Goal: Check status: Check status

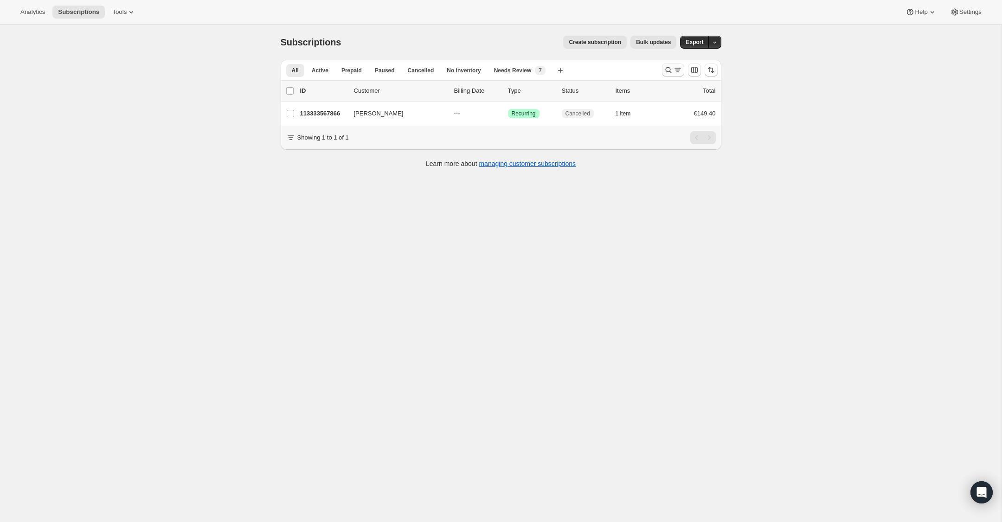
click at [665, 71] on icon "Search and filter results" at bounding box center [668, 69] width 9 height 9
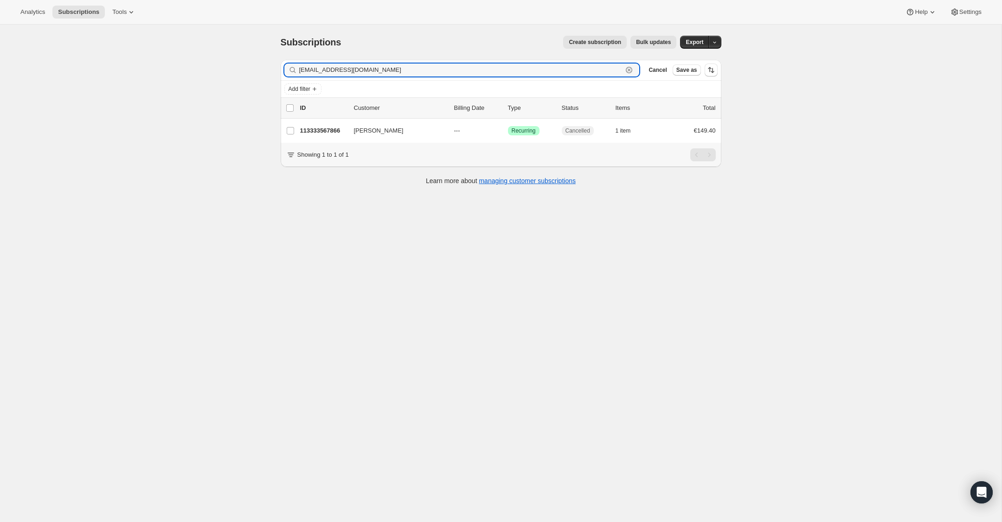
click at [629, 69] on icon "button" at bounding box center [628, 69] width 9 height 9
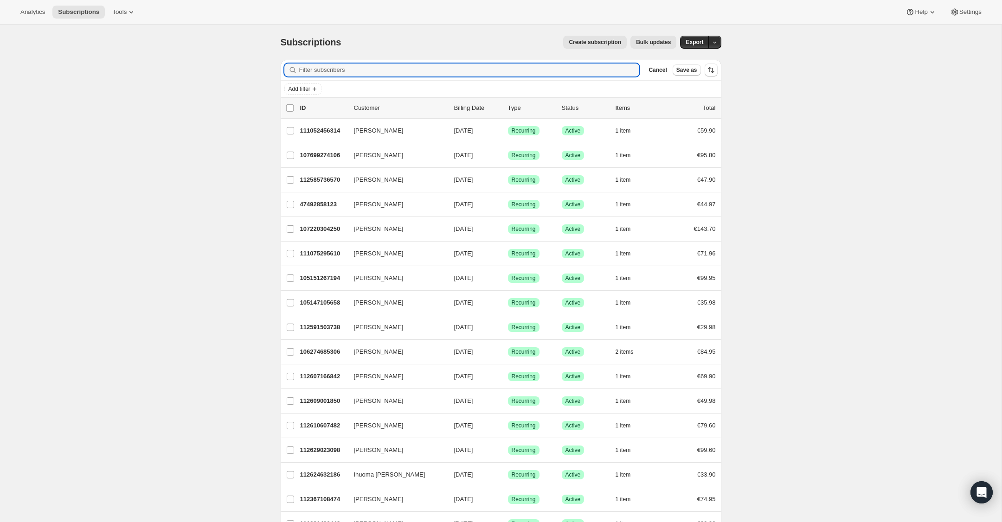
click at [629, 69] on input "Filter subscribers" at bounding box center [469, 70] width 341 height 13
paste input "[EMAIL_ADDRESS][DOMAIN_NAME]"
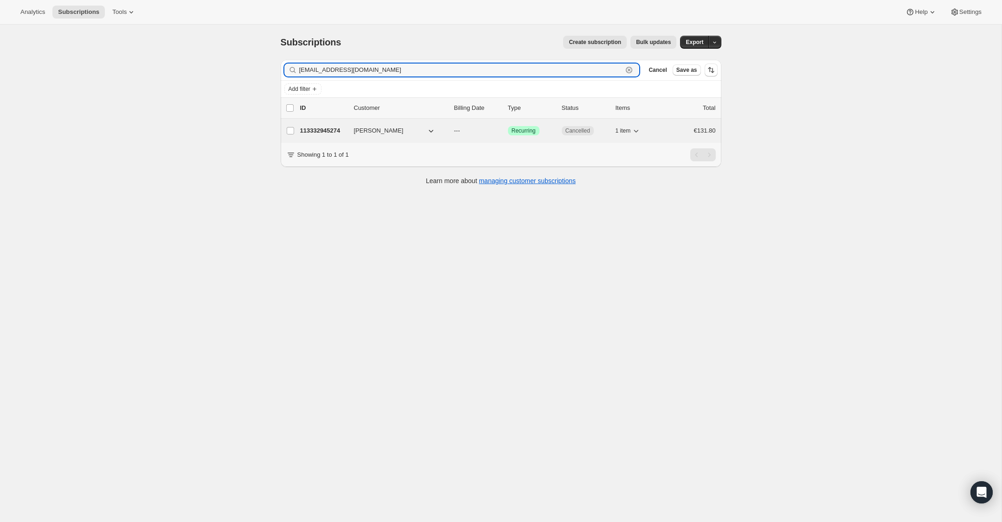
type input "[EMAIL_ADDRESS][DOMAIN_NAME]"
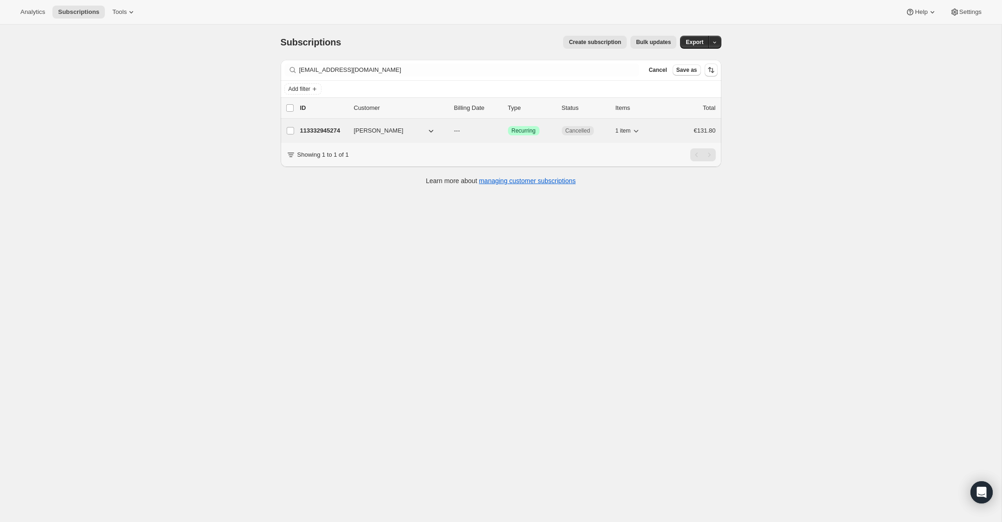
click at [339, 131] on p "113332945274" at bounding box center [323, 130] width 46 height 9
